Goal: Transaction & Acquisition: Purchase product/service

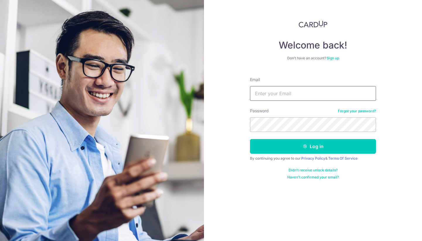
type input "[EMAIL_ADDRESS][DOMAIN_NAME]"
click at [313, 146] on button "Log in" at bounding box center [313, 146] width 126 height 15
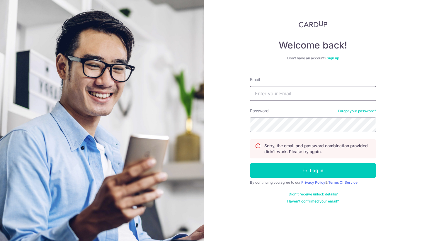
click at [339, 96] on input "Email" at bounding box center [313, 93] width 126 height 15
type input "barronsoh@gmail.com"
click at [313, 170] on button "Log in" at bounding box center [313, 170] width 126 height 15
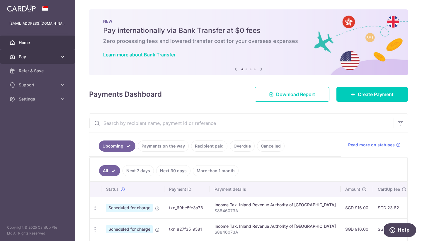
click at [67, 55] on link "Pay" at bounding box center [37, 57] width 75 height 14
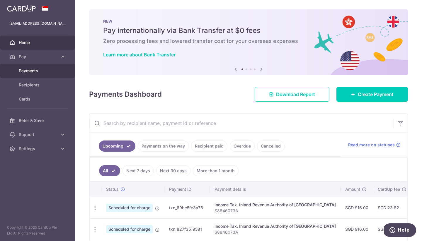
click at [55, 71] on span "Payments" at bounding box center [38, 71] width 39 height 6
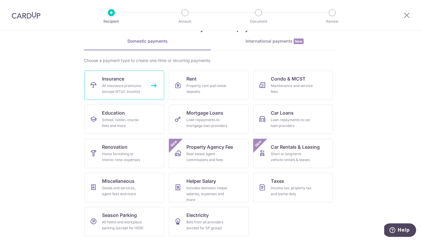
scroll to position [22, 0]
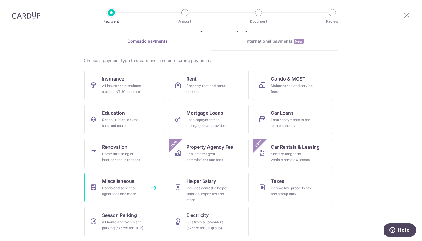
click at [114, 184] on span "Miscellaneous" at bounding box center [118, 180] width 33 height 7
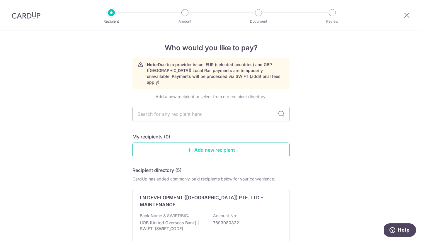
click at [192, 145] on link "Add new recipient" at bounding box center [211, 149] width 157 height 15
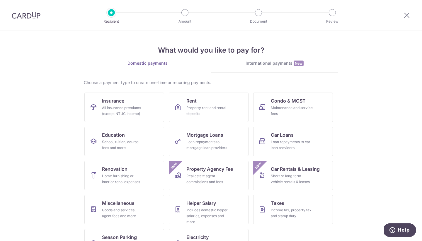
click at [260, 68] on link "International payments New" at bounding box center [274, 66] width 127 height 12
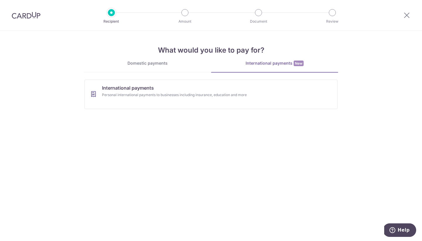
click at [174, 65] on div "Domestic payments" at bounding box center [147, 63] width 127 height 6
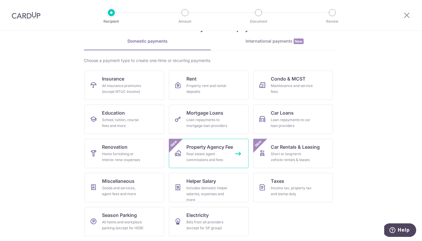
scroll to position [22, 0]
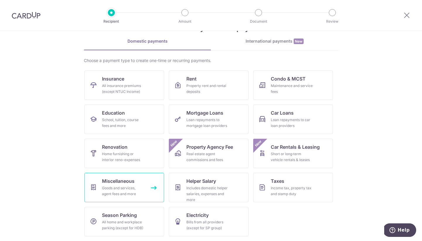
click at [145, 190] on link "Miscellaneous Goods and services, agent fees and more" at bounding box center [124, 186] width 80 height 29
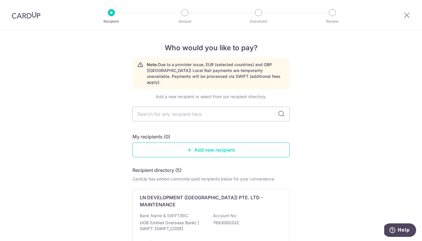
click at [195, 146] on link "Add new recipient" at bounding box center [211, 149] width 157 height 15
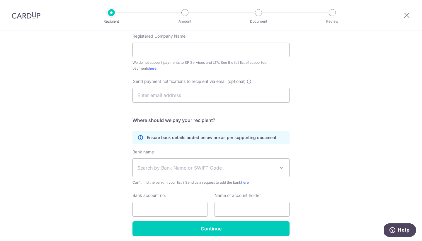
scroll to position [133, 0]
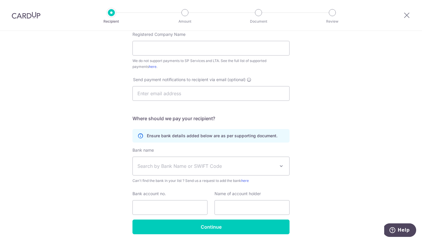
click at [193, 165] on span "Search by Bank Name or SWIFT Code" at bounding box center [207, 165] width 138 height 7
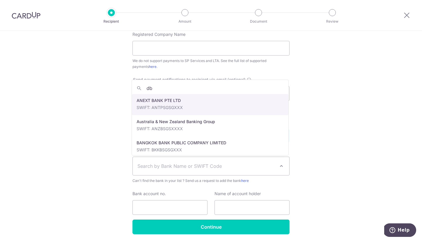
type input "dbs"
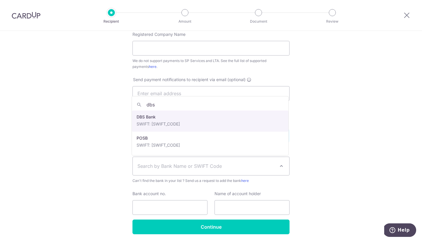
select select "6"
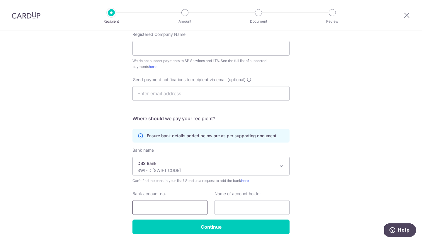
click at [163, 204] on input "Bank account no." at bounding box center [170, 207] width 75 height 15
type input "0121046986"
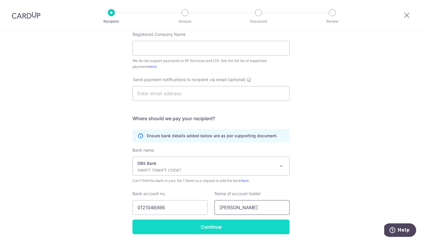
type input "[PERSON_NAME]"
click at [209, 229] on input "Continue" at bounding box center [211, 226] width 157 height 15
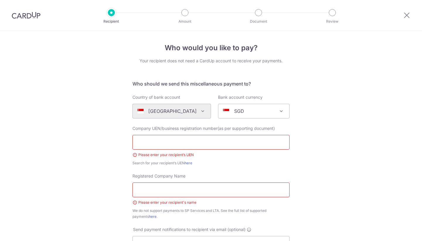
scroll to position [121, 0]
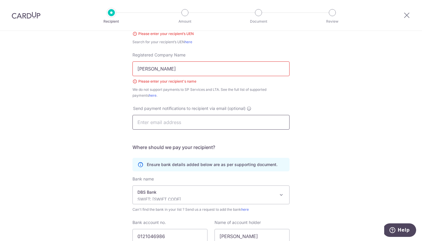
type input "ong wan xiang"
type input "barronsoh@gmail.com"
click at [283, 148] on h5 "Where should we pay your recipient?" at bounding box center [211, 146] width 157 height 7
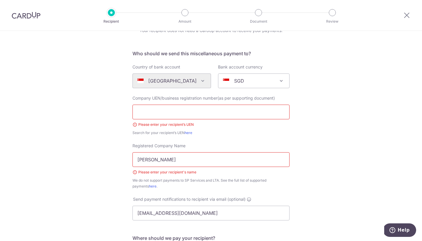
scroll to position [29, 0]
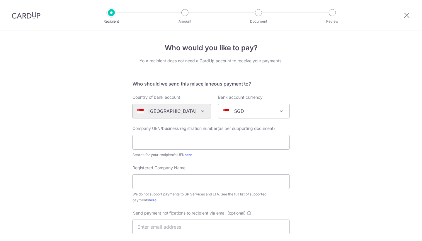
select select "6"
click at [30, 18] on img at bounding box center [26, 15] width 29 height 7
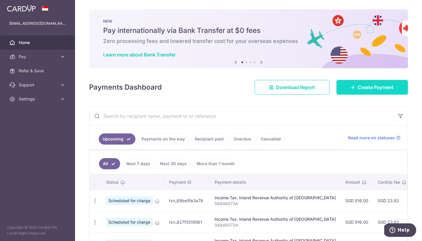
click at [340, 91] on link "Create Payment" at bounding box center [373, 87] width 72 height 15
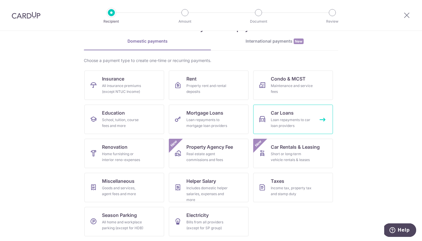
scroll to position [22, 0]
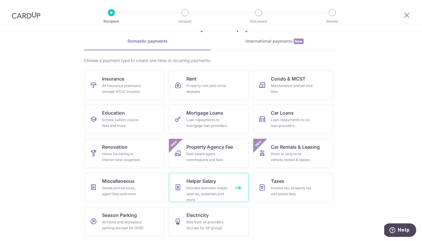
click at [207, 182] on span "Helper Salary" at bounding box center [202, 180] width 30 height 7
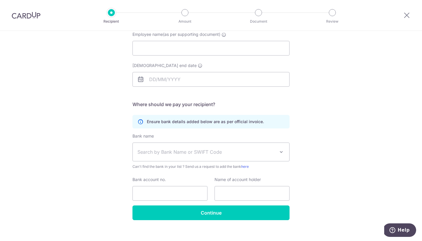
scroll to position [65, 0]
